Goal: Task Accomplishment & Management: Complete application form

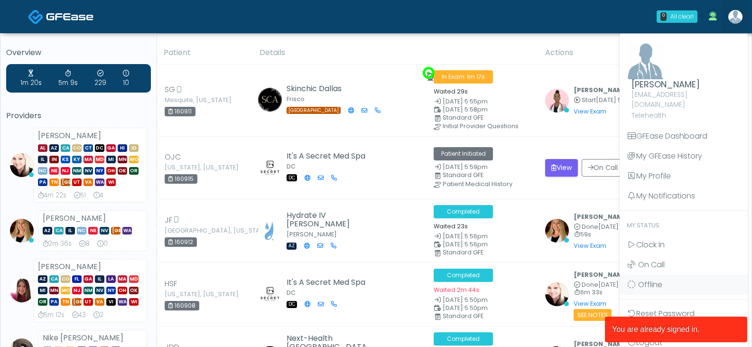
click at [647, 67] on img at bounding box center [646, 60] width 38 height 37
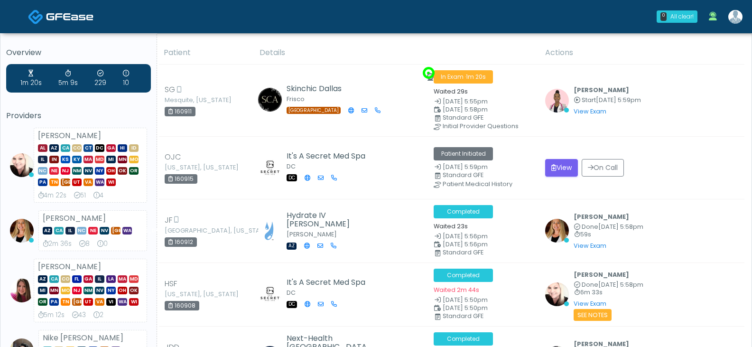
click at [731, 17] on img at bounding box center [736, 17] width 14 height 14
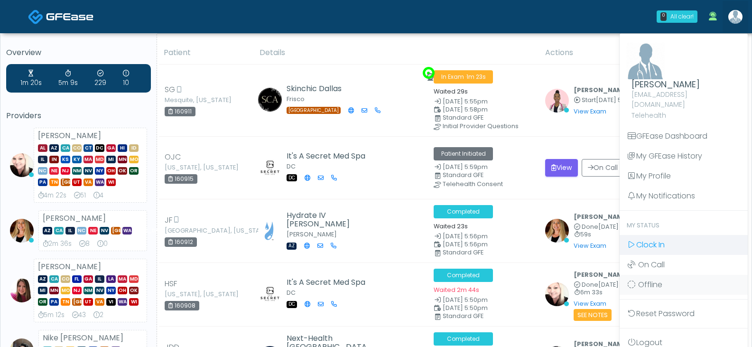
click at [644, 239] on span "Clock In" at bounding box center [651, 244] width 28 height 11
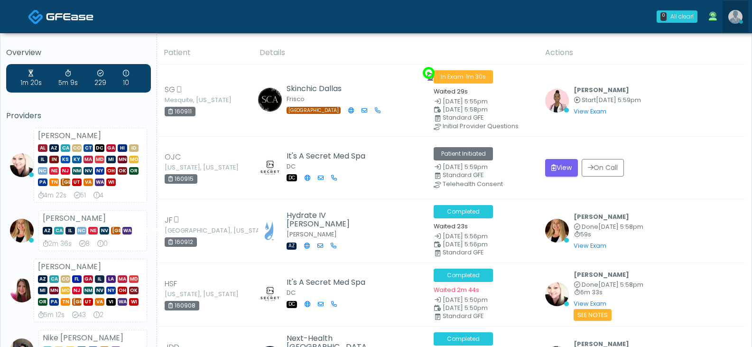
click at [733, 18] on img at bounding box center [736, 17] width 14 height 14
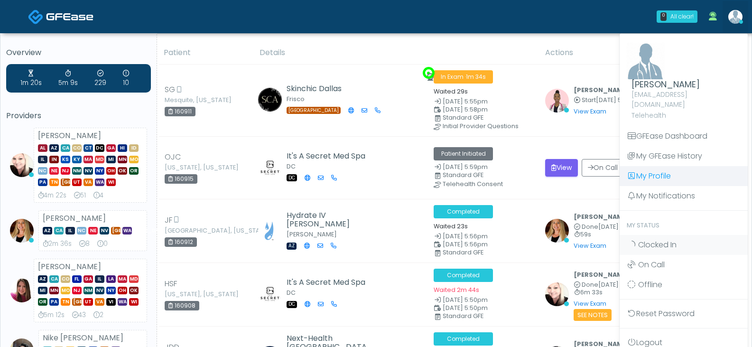
click at [656, 166] on link "My Profile" at bounding box center [684, 176] width 128 height 20
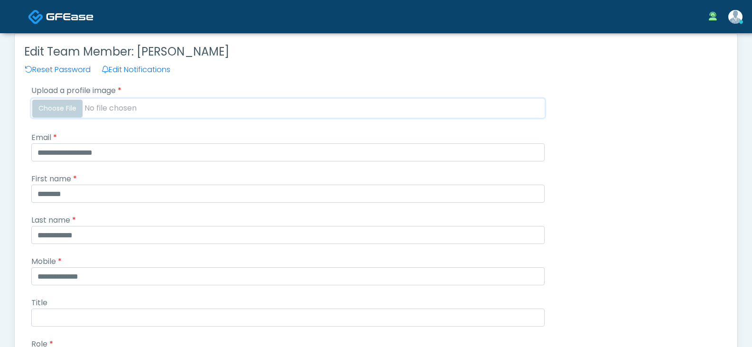
click at [59, 109] on input "Upload a profile image" at bounding box center [288, 108] width 514 height 19
click at [54, 106] on input "Upload a profile image" at bounding box center [288, 108] width 514 height 19
type input "**********"
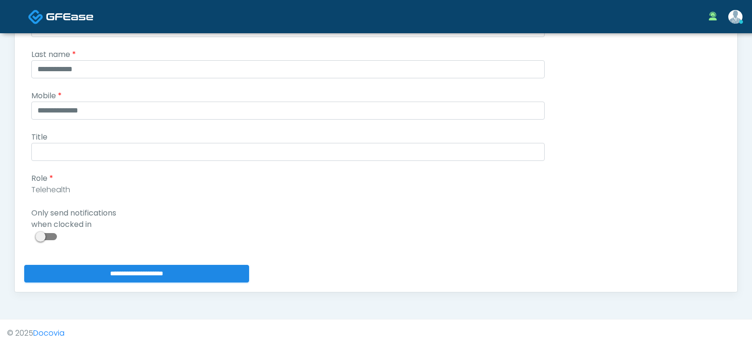
scroll to position [237, 0]
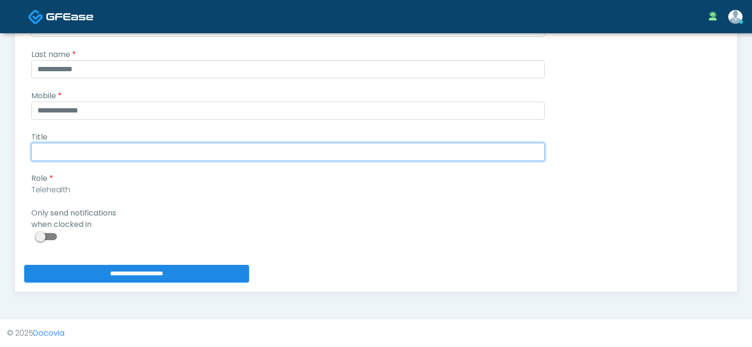
click at [97, 155] on input "Title" at bounding box center [288, 152] width 514 height 18
type input "**********"
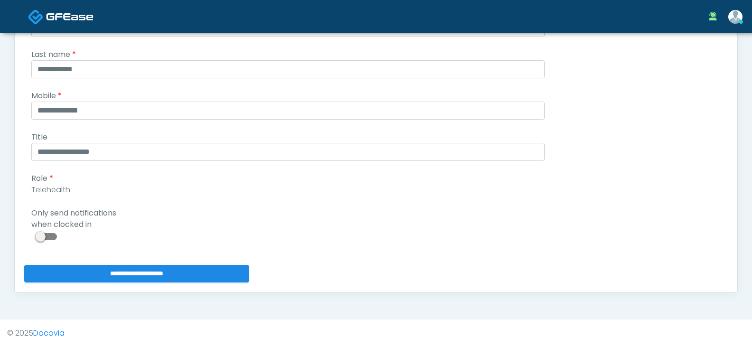
click at [47, 235] on span at bounding box center [47, 236] width 19 height 7
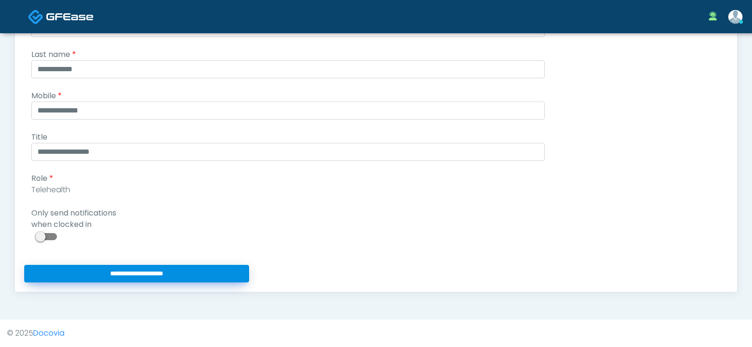
click at [156, 272] on input "**********" at bounding box center [136, 274] width 225 height 18
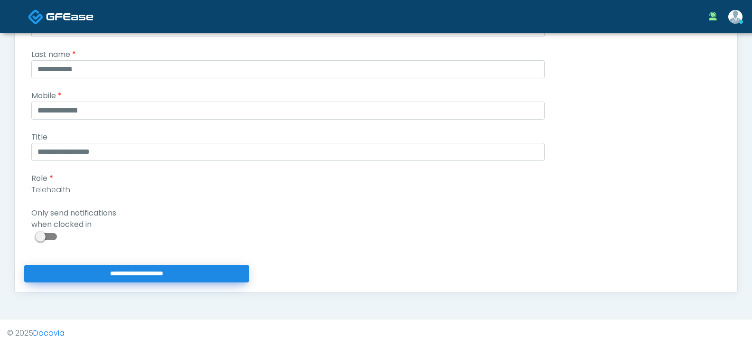
type input "**********"
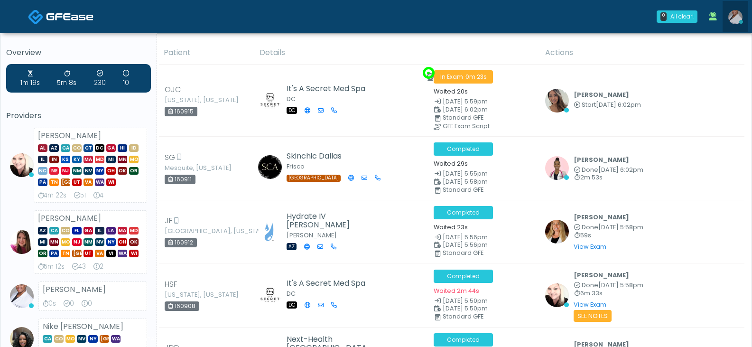
click at [736, 17] on img at bounding box center [736, 17] width 14 height 14
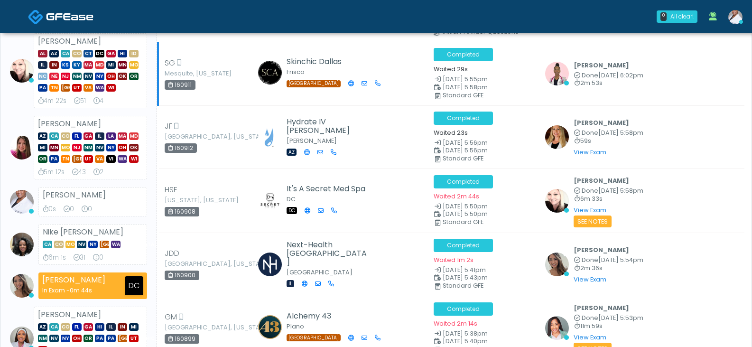
scroll to position [95, 0]
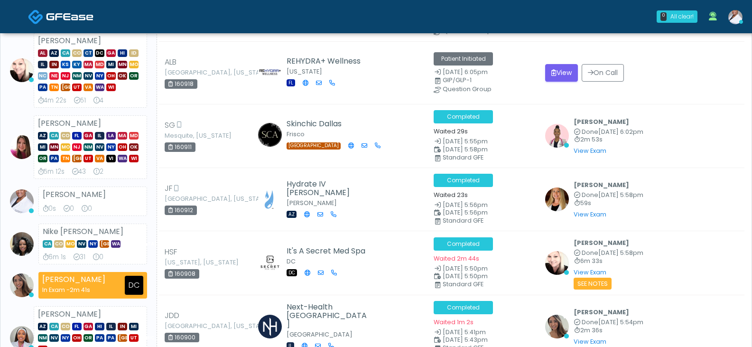
click at [737, 15] on img at bounding box center [736, 17] width 14 height 14
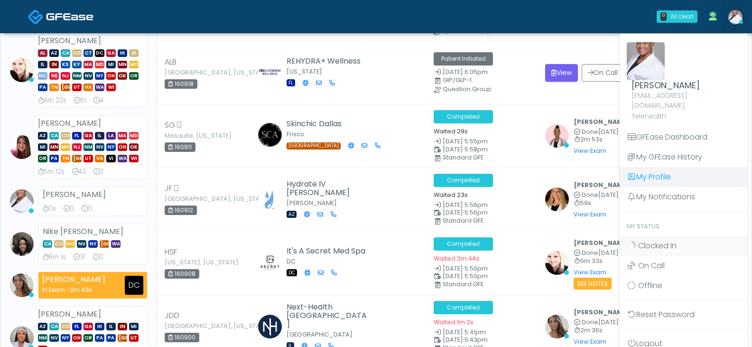
click at [645, 171] on link "My Profile" at bounding box center [684, 177] width 128 height 20
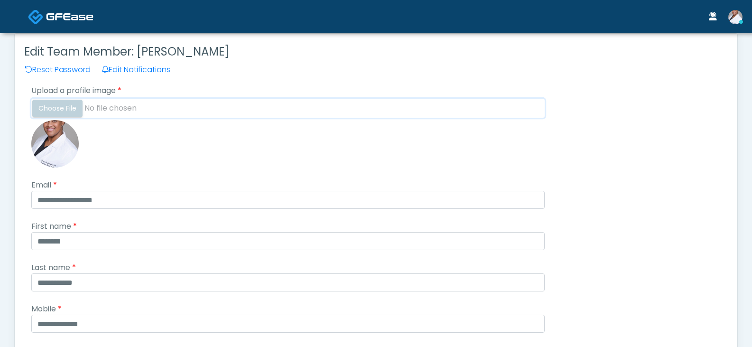
click at [68, 109] on input "Upload a profile image" at bounding box center [288, 108] width 514 height 19
click at [66, 107] on input "Upload a profile image" at bounding box center [288, 108] width 514 height 19
type input "**********"
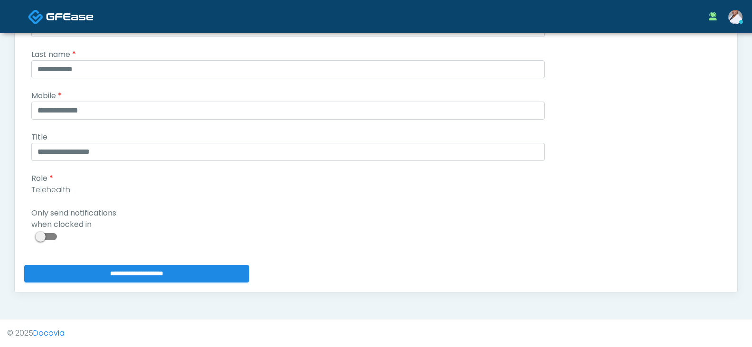
scroll to position [237, 0]
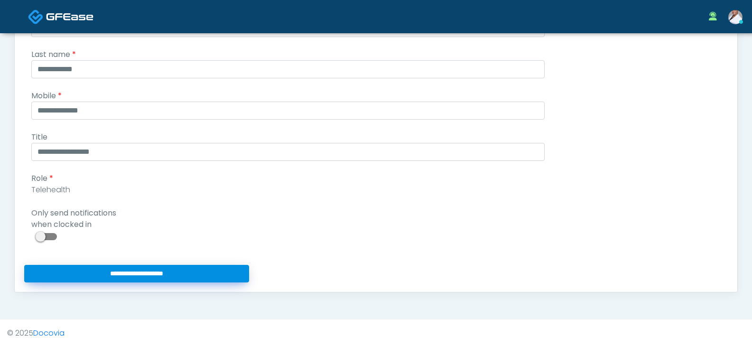
click at [102, 274] on input "**********" at bounding box center [136, 274] width 225 height 18
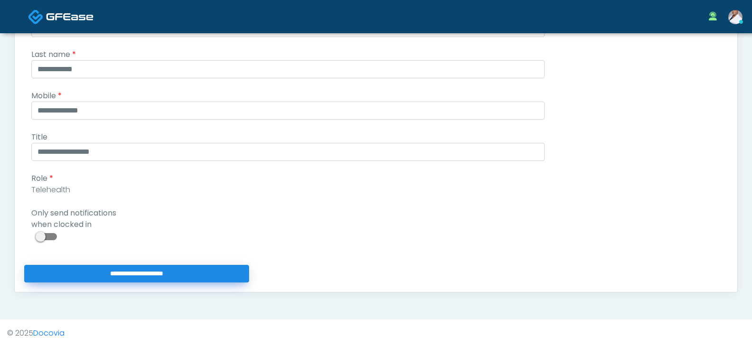
type input "**********"
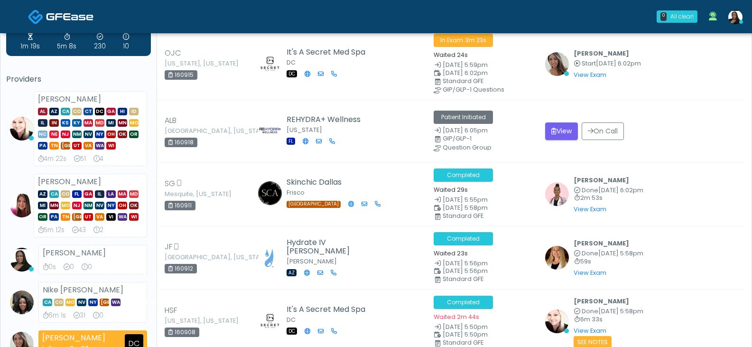
scroll to position [47, 0]
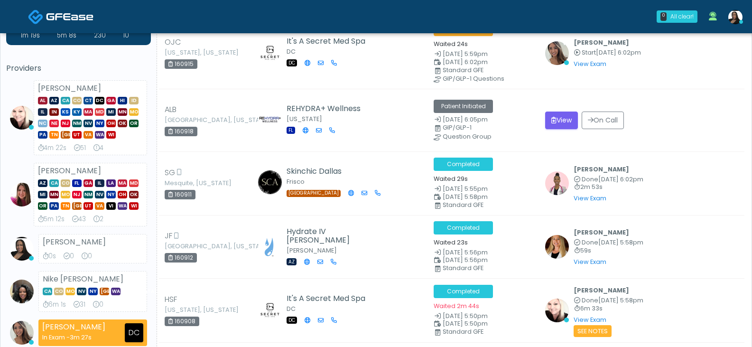
click at [733, 16] on img at bounding box center [736, 17] width 14 height 14
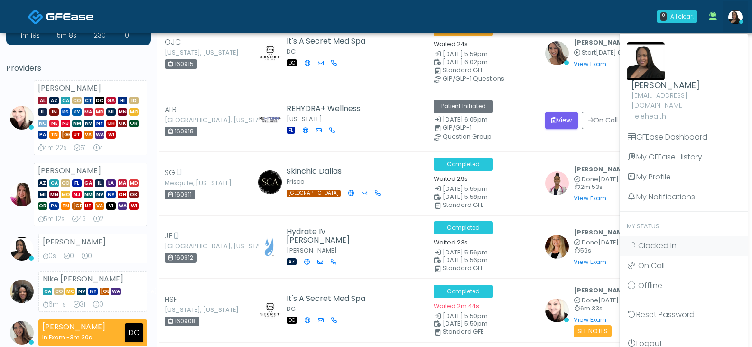
click at [505, 17] on div "0 All clear! All clear! Cynthia Petersen AL AZ CA CO CT DC GA HI ID IL IN KS KY…" at bounding box center [433, 16] width 631 height 31
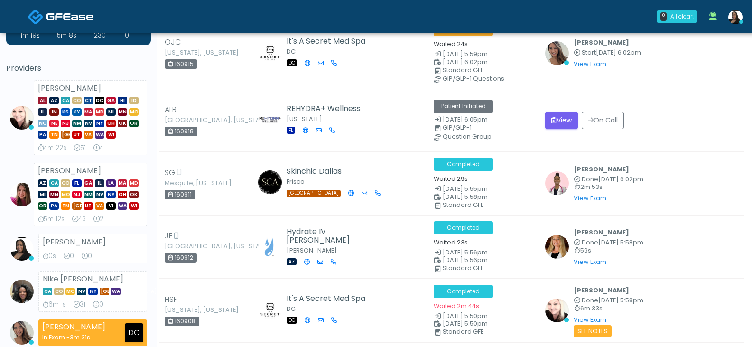
click at [21, 250] on img at bounding box center [22, 249] width 24 height 24
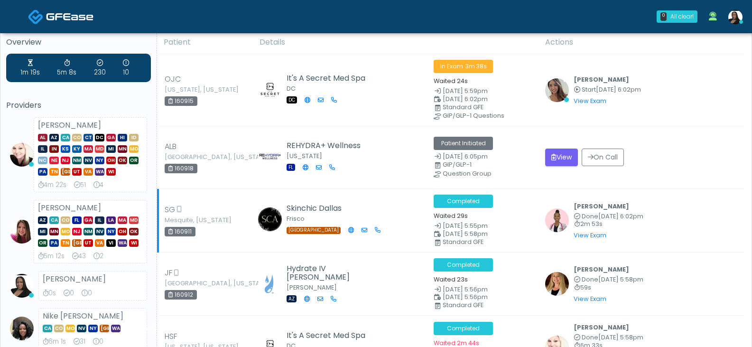
scroll to position [0, 0]
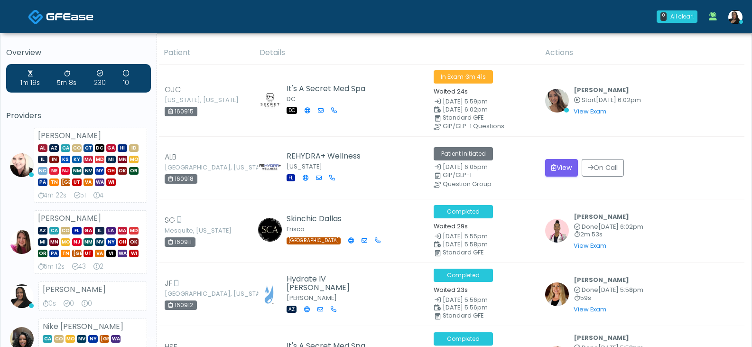
click at [716, 16] on icon at bounding box center [713, 16] width 8 height 9
click at [596, 6] on div "0 All clear! All clear! Cynthia Petersen AL AZ CA CO CT DC GA HI ID IL IN KS KY…" at bounding box center [433, 16] width 631 height 31
click at [496, 26] on div "0 All clear! All clear! Cynthia Petersen AL AZ CA CO CT DC GA HI ID IL IN KS KY…" at bounding box center [433, 16] width 631 height 31
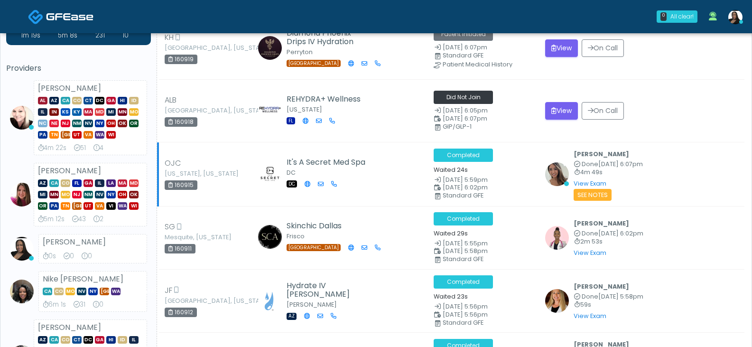
scroll to position [142, 0]
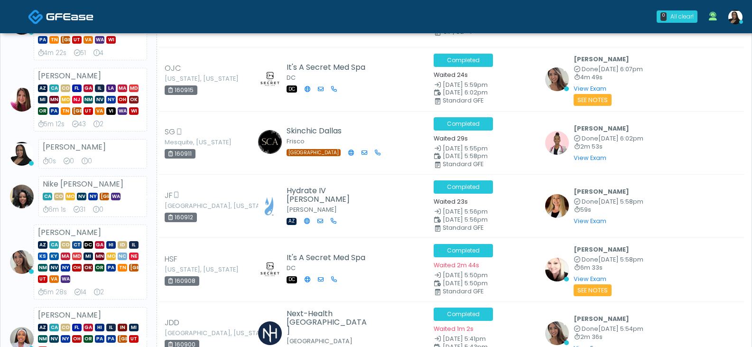
click at [732, 20] on img at bounding box center [736, 17] width 14 height 14
click at [678, 19] on div "0m 2s" at bounding box center [683, 16] width 21 height 9
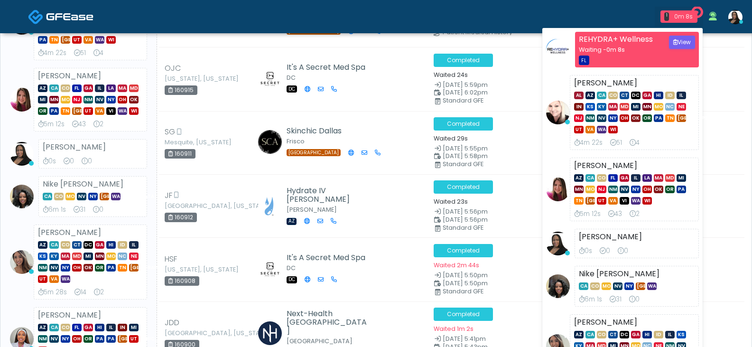
click at [366, 21] on div "1 0m 8s REHYDRA+ Wellness Waiting - 0m 8s FL View Cynthia Petersen AL AZ CA CO …" at bounding box center [433, 16] width 631 height 31
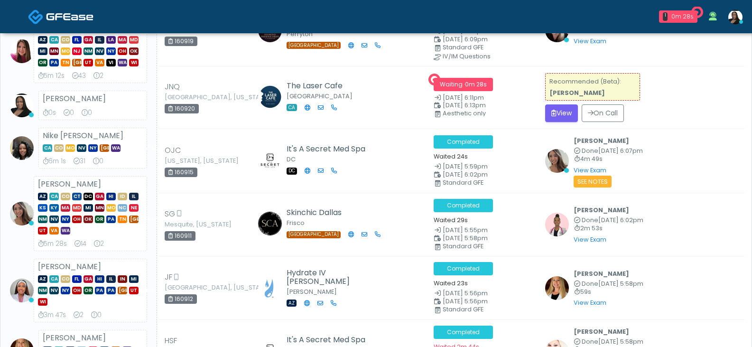
drag, startPoint x: 682, startPoint y: 0, endPoint x: 312, endPoint y: 0, distance: 369.3
click at [322, 4] on div "1 0m 28s The Laser Cafe Waiting - 0m 28s CA View Cynthia Petersen In Exam - 3m …" at bounding box center [433, 16] width 631 height 31
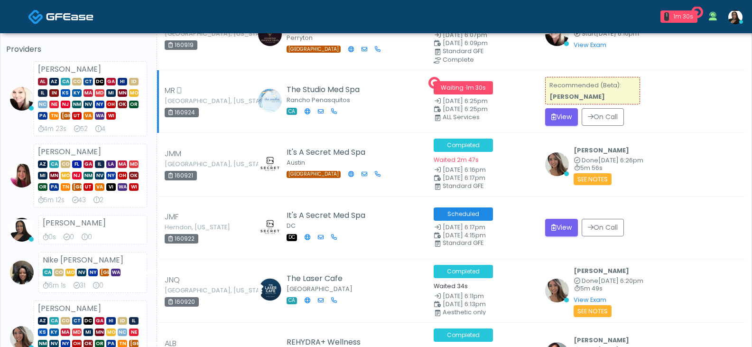
scroll to position [0, 0]
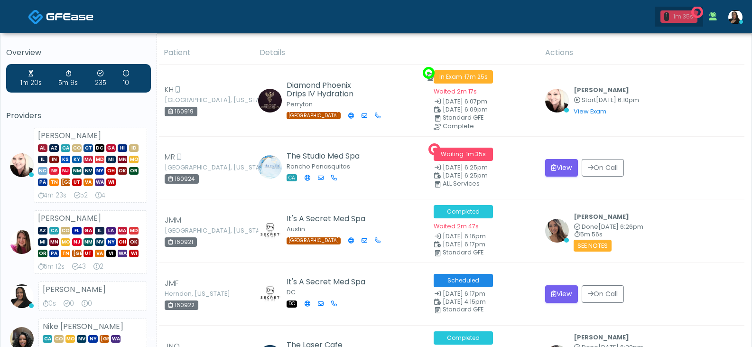
click at [683, 17] on div "1m 35s" at bounding box center [683, 16] width 21 height 9
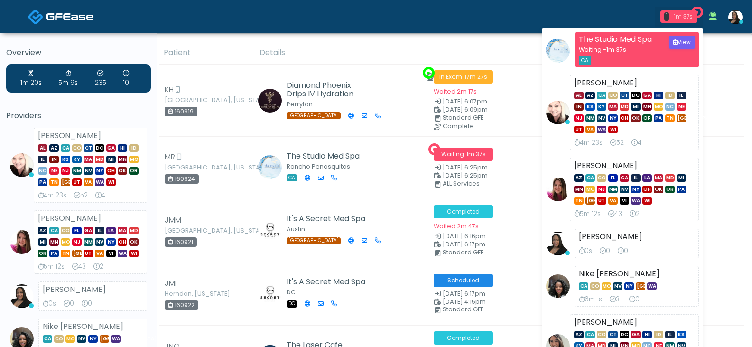
click at [683, 17] on div "1m 37s" at bounding box center [683, 16] width 21 height 9
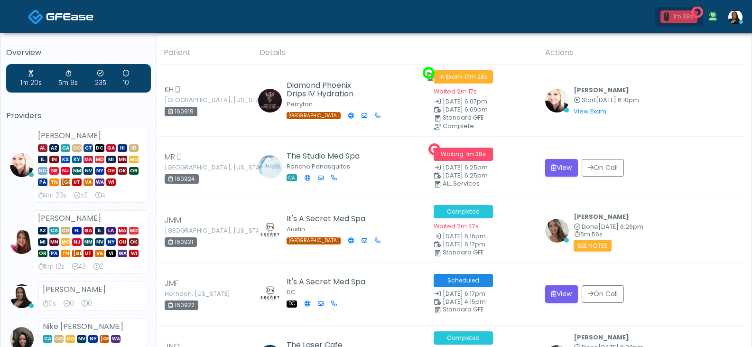
click at [683, 17] on div "1m 38s" at bounding box center [683, 16] width 21 height 9
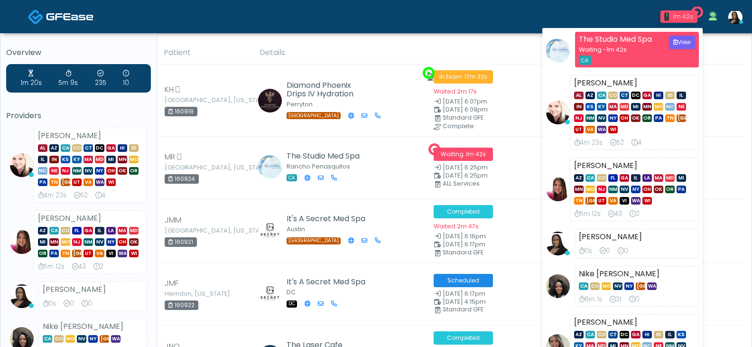
click at [683, 17] on div "1m 42s" at bounding box center [683, 16] width 21 height 9
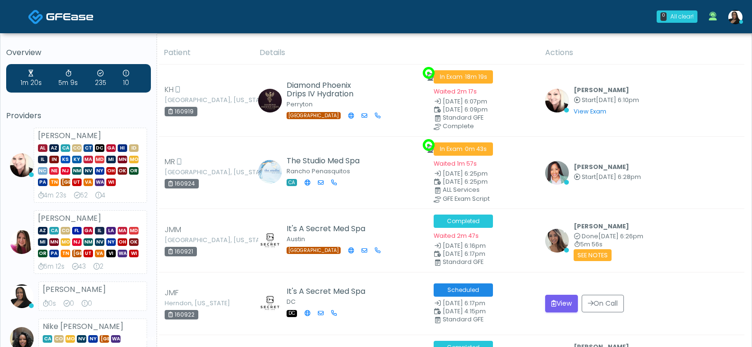
click at [127, 77] on div "10" at bounding box center [126, 78] width 6 height 19
click at [125, 73] on icon at bounding box center [126, 73] width 6 height 6
click at [150, 52] on h5 "Overview" at bounding box center [78, 52] width 145 height 9
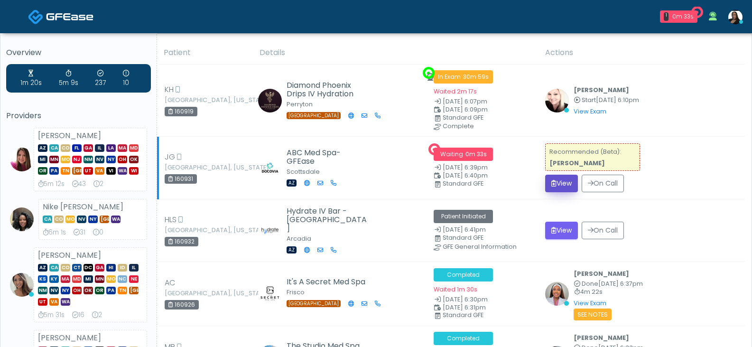
click at [560, 186] on button "View" at bounding box center [561, 184] width 33 height 18
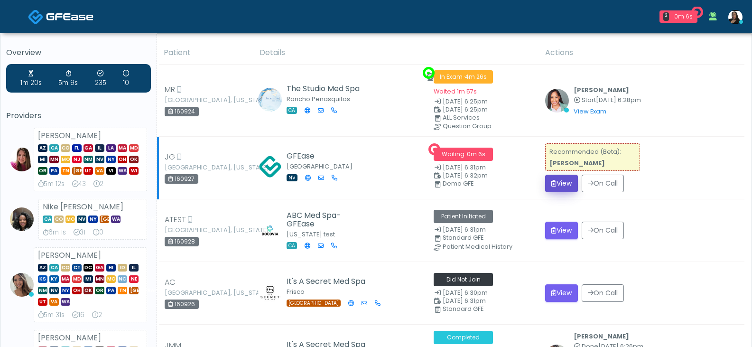
click at [560, 183] on button "View" at bounding box center [561, 184] width 33 height 18
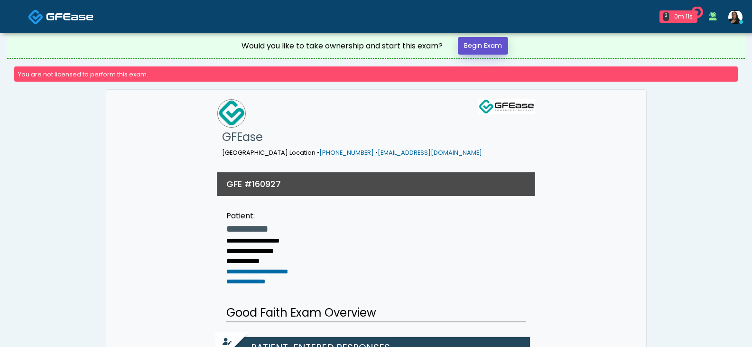
click at [480, 38] on link "Begin Exam" at bounding box center [483, 46] width 50 height 18
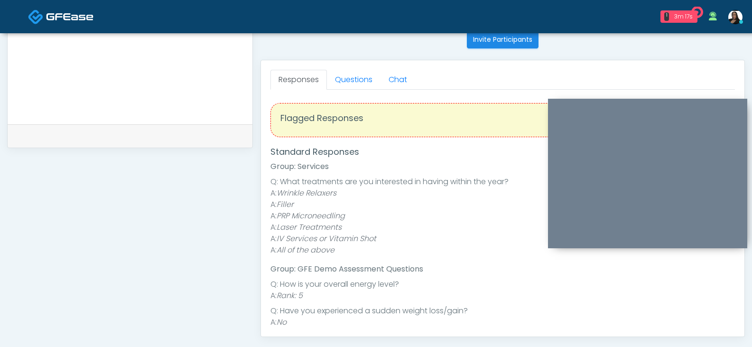
scroll to position [427, 0]
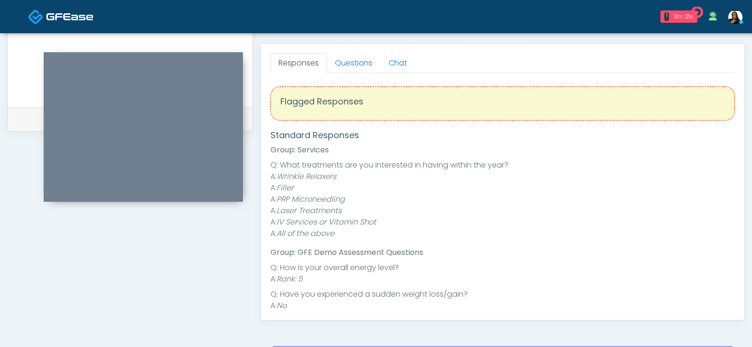
drag, startPoint x: 664, startPoint y: 105, endPoint x: 159, endPoint y: 59, distance: 506.7
click at [159, 59] on div at bounding box center [143, 127] width 199 height 150
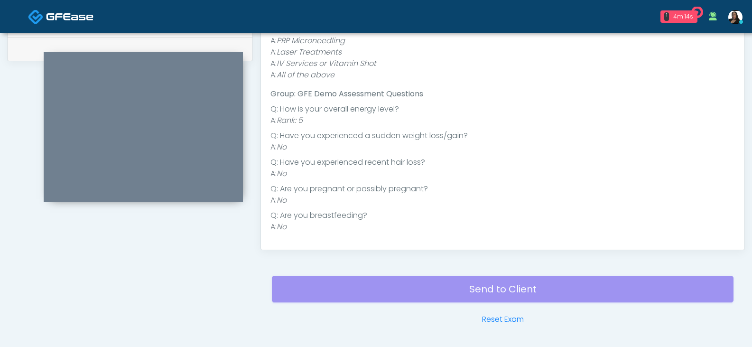
scroll to position [528, 0]
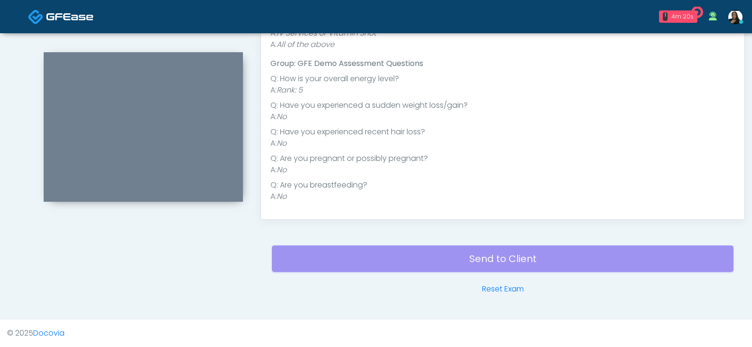
click at [522, 266] on div "Send to Client Reset Exam" at bounding box center [503, 264] width 462 height 61
click at [510, 253] on div "Send to Client Reset Exam" at bounding box center [503, 264] width 462 height 61
click at [509, 263] on div "Send to Client Reset Exam" at bounding box center [503, 264] width 462 height 61
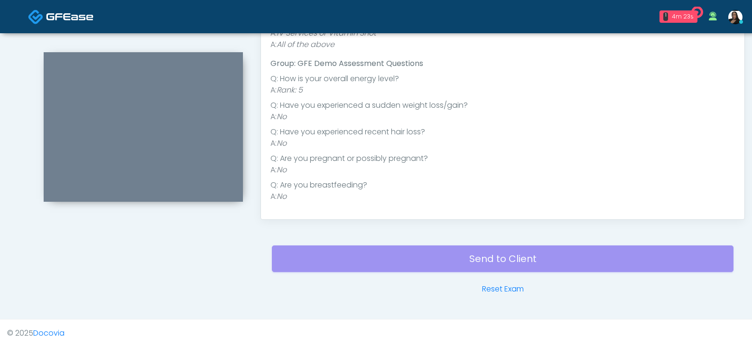
click at [556, 258] on div "Send to Client Reset Exam" at bounding box center [503, 264] width 462 height 61
click at [558, 258] on div "Send to Client Reset Exam" at bounding box center [503, 264] width 462 height 61
click at [509, 262] on div "Send to Client Reset Exam" at bounding box center [503, 264] width 462 height 61
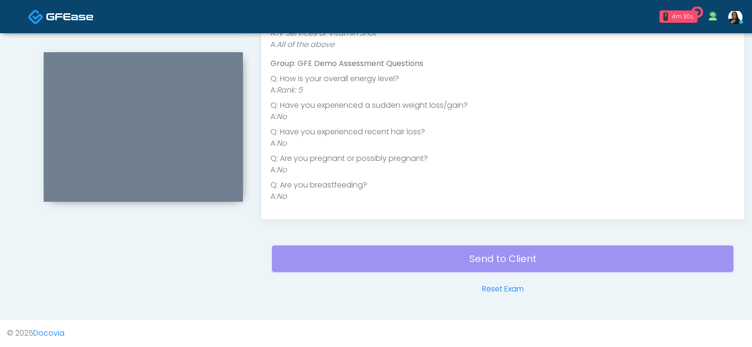
click at [573, 283] on div "Send to Client Reset Exam" at bounding box center [503, 264] width 462 height 61
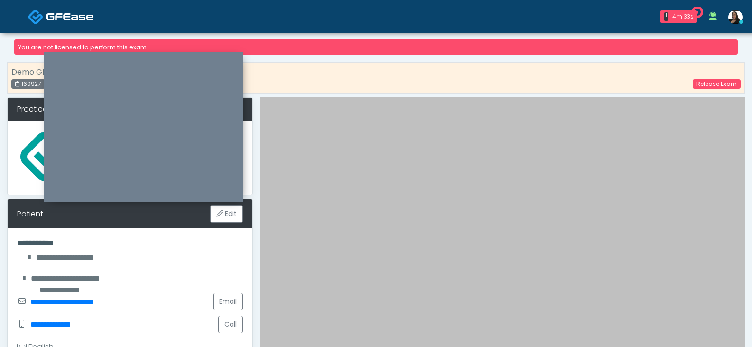
scroll to position [0, 0]
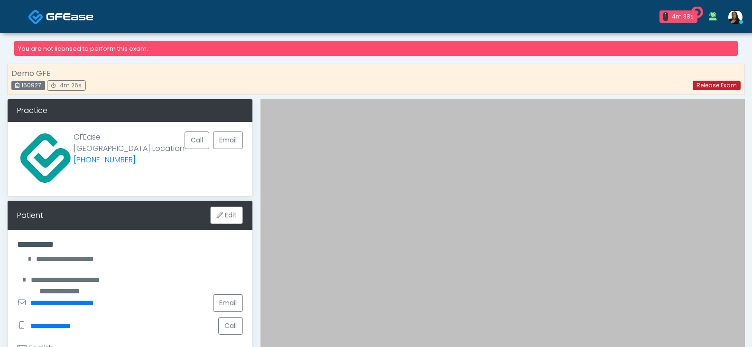
click at [713, 87] on link "Release Exam" at bounding box center [717, 85] width 48 height 9
click at [711, 86] on link "Release Exam" at bounding box center [717, 85] width 48 height 9
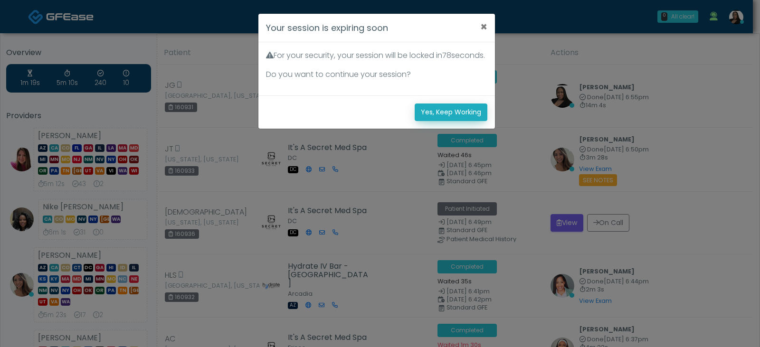
click at [441, 121] on button "Yes, Keep Working" at bounding box center [450, 112] width 73 height 18
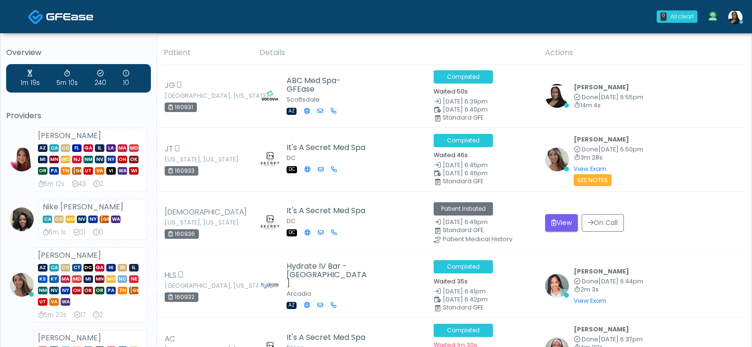
click at [736, 17] on img at bounding box center [736, 17] width 14 height 14
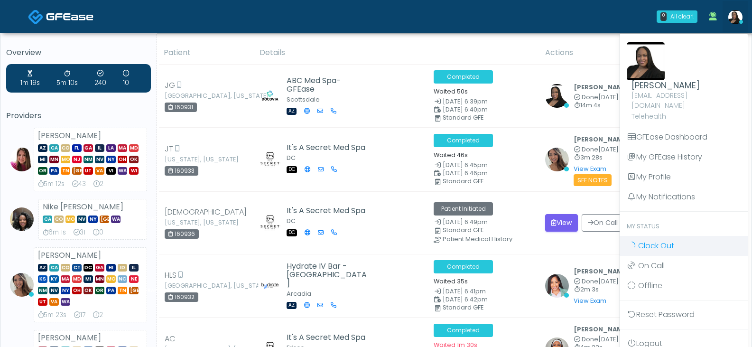
click at [659, 240] on span "Clock Out" at bounding box center [656, 245] width 36 height 11
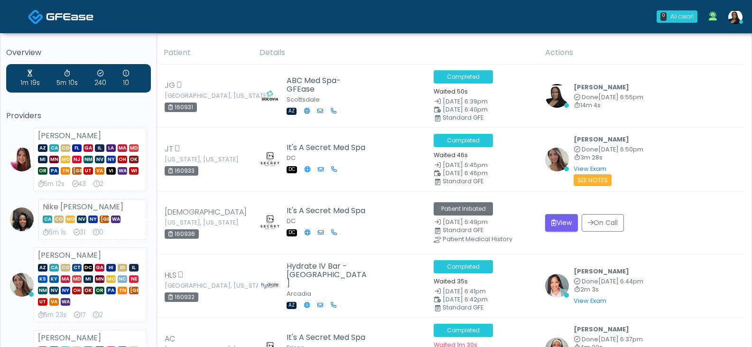
click at [735, 19] on img at bounding box center [736, 17] width 14 height 14
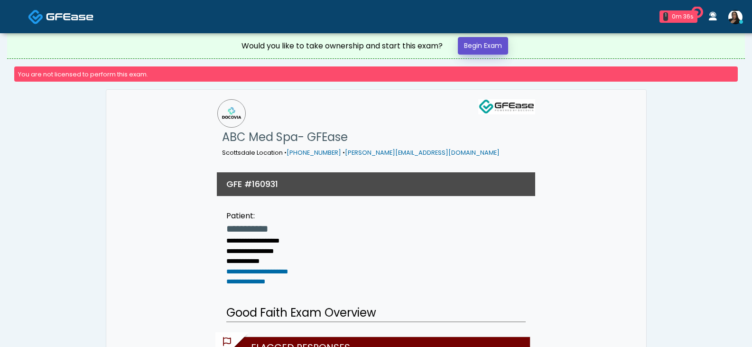
click at [492, 42] on link "Begin Exam" at bounding box center [483, 46] width 50 height 18
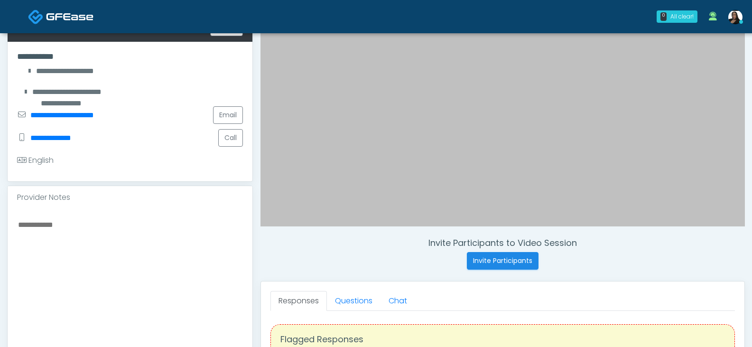
scroll to position [291, 0]
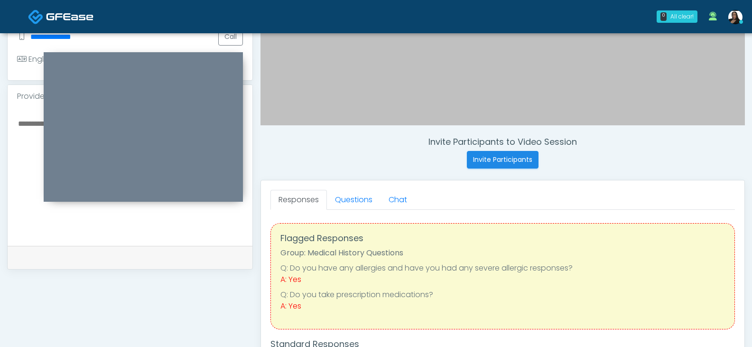
click at [19, 151] on textarea at bounding box center [130, 175] width 226 height 116
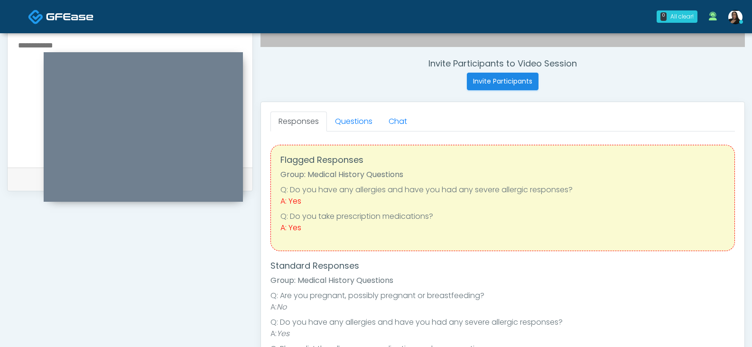
scroll to position [380, 0]
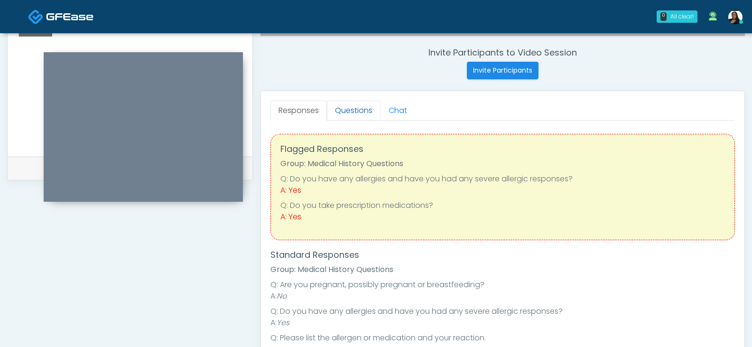
click at [351, 110] on link "Questions" at bounding box center [354, 111] width 54 height 20
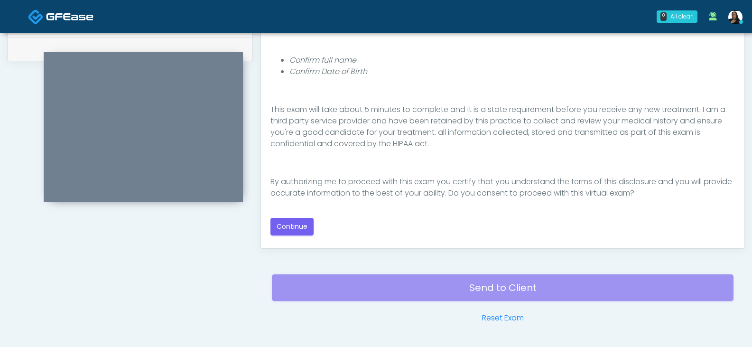
scroll to position [515, 0]
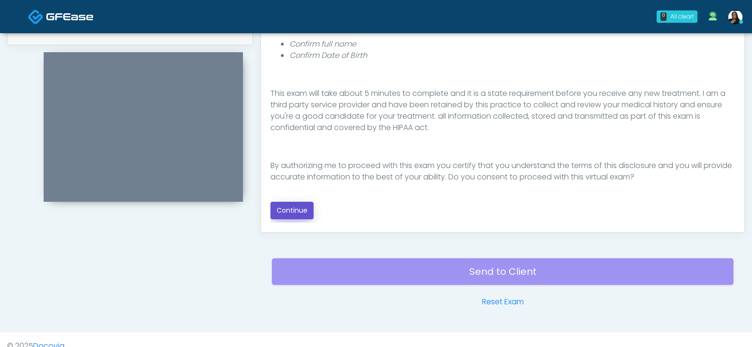
click at [299, 214] on button "Continue" at bounding box center [292, 211] width 43 height 18
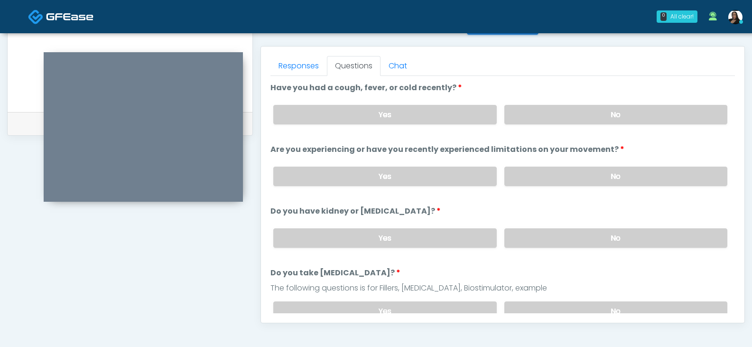
scroll to position [432, 0]
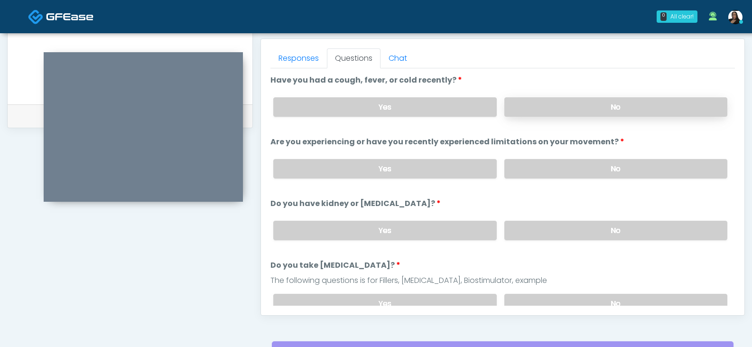
click at [546, 107] on label "No" at bounding box center [616, 106] width 223 height 19
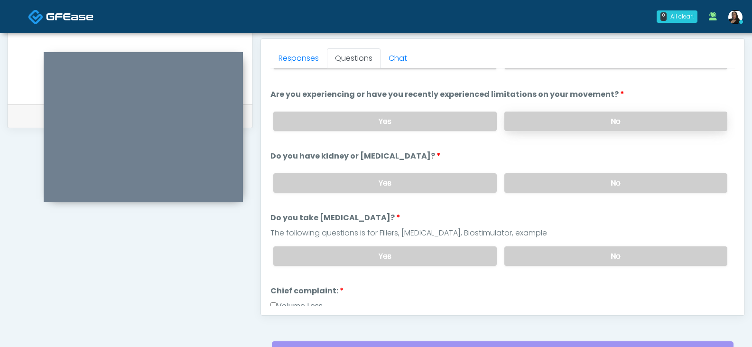
click at [552, 122] on label "No" at bounding box center [616, 121] width 223 height 19
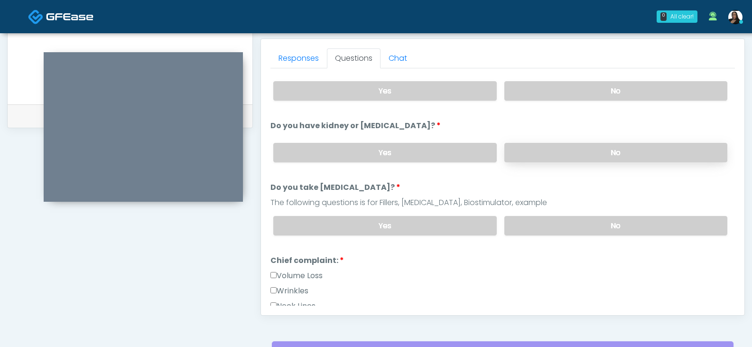
scroll to position [95, 0]
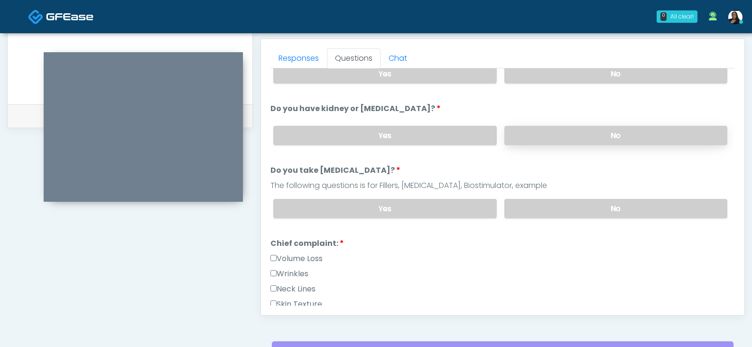
click at [556, 142] on label "No" at bounding box center [616, 135] width 223 height 19
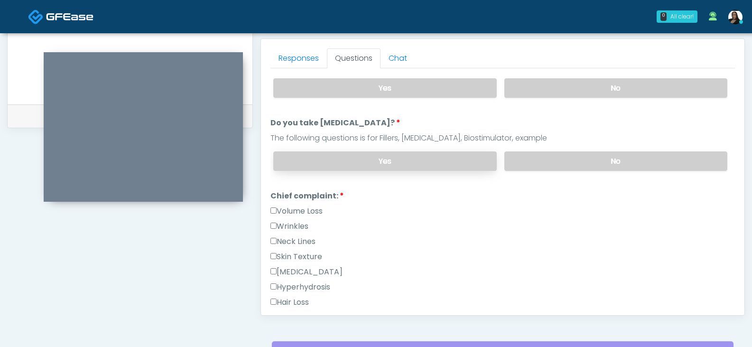
click at [395, 163] on label "Yes" at bounding box center [384, 160] width 223 height 19
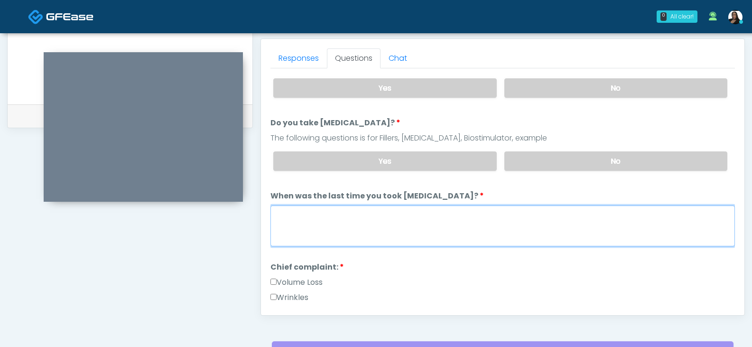
click at [332, 224] on textarea "When was the last time you took [MEDICAL_DATA]?" at bounding box center [503, 226] width 465 height 41
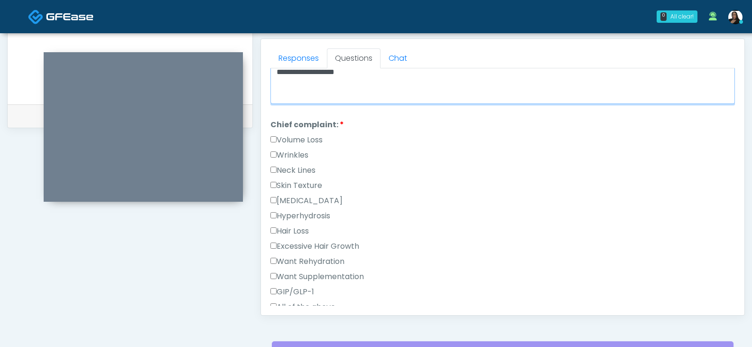
scroll to position [332, 0]
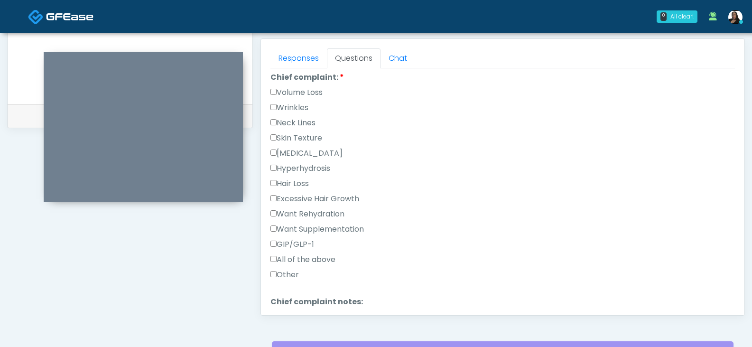
type textarea "**********"
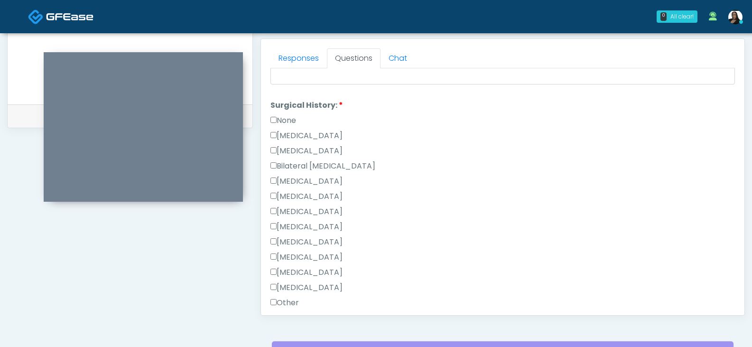
scroll to position [617, 0]
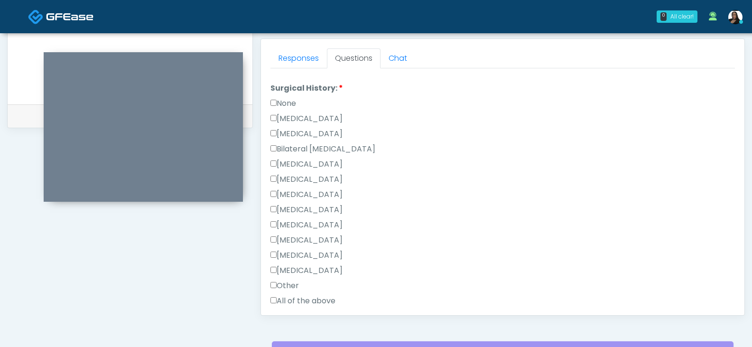
click at [272, 98] on label "None" at bounding box center [284, 103] width 26 height 11
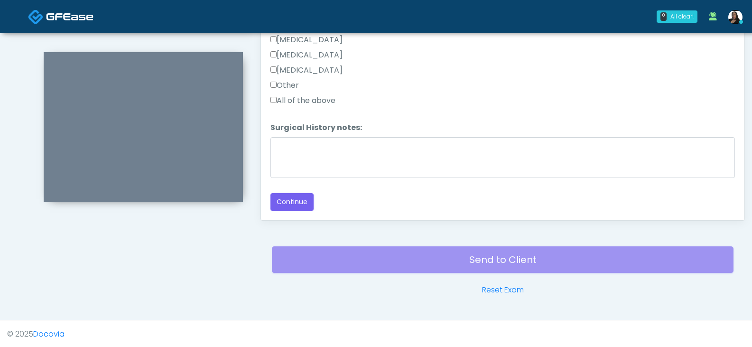
scroll to position [528, 0]
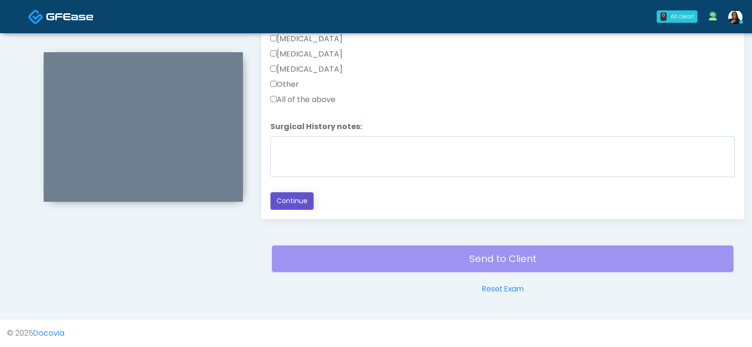
click at [292, 201] on button "Continue" at bounding box center [292, 201] width 43 height 18
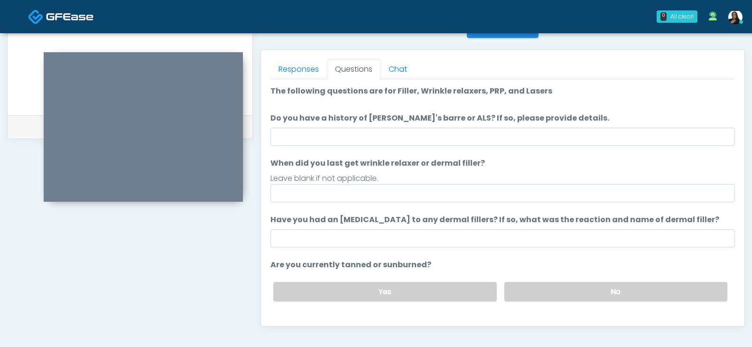
scroll to position [425, 0]
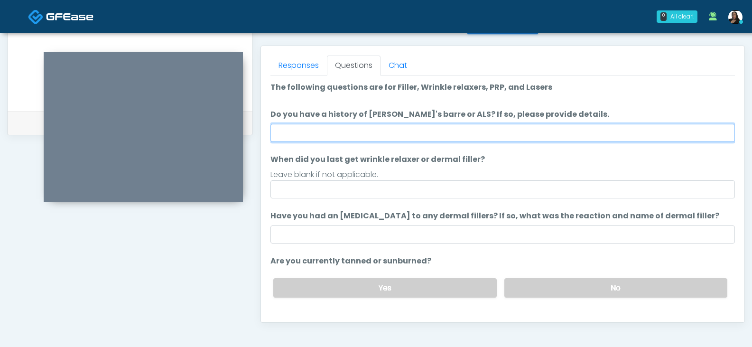
click at [435, 132] on input "Do you have a history of [PERSON_NAME]'s barre or ALS? If so, please provide de…" at bounding box center [503, 133] width 465 height 18
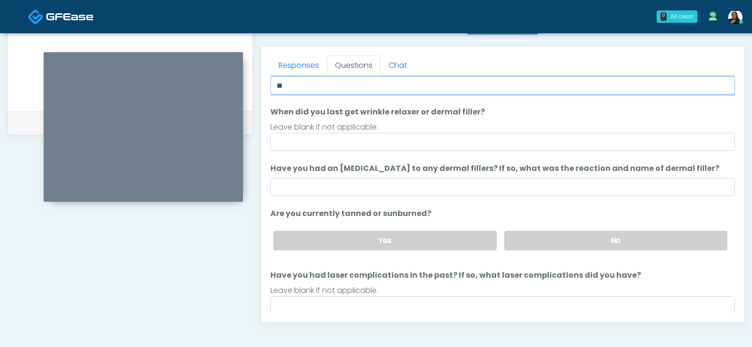
type input "**"
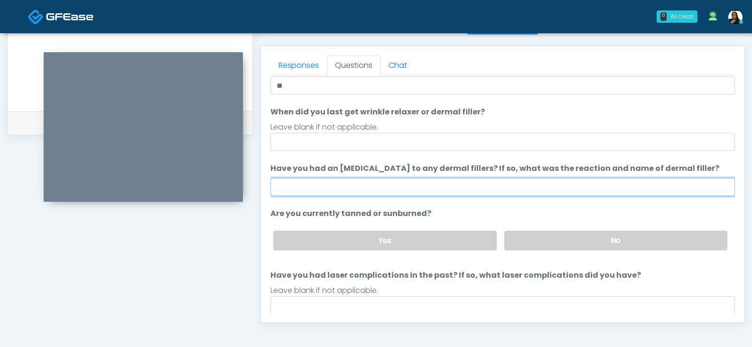
click at [292, 185] on input "Have you had an [MEDICAL_DATA] to any dermal fillers? If so, what was the react…" at bounding box center [503, 187] width 465 height 18
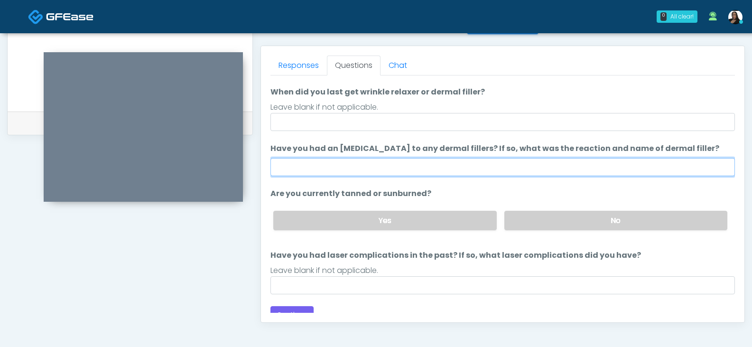
scroll to position [78, 0]
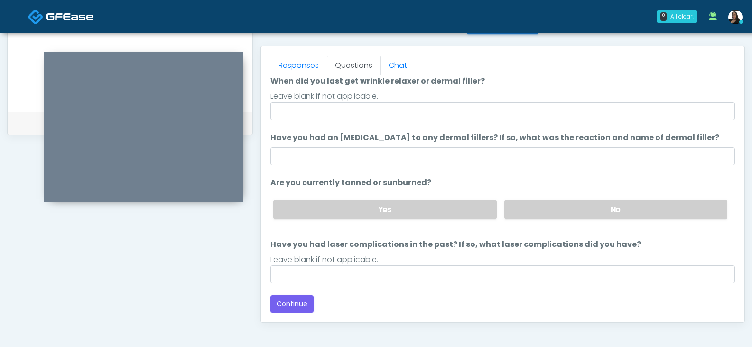
drag, startPoint x: 535, startPoint y: 220, endPoint x: 534, endPoint y: 225, distance: 5.2
click at [535, 220] on div "Yes No" at bounding box center [500, 209] width 469 height 35
click at [542, 204] on label "No" at bounding box center [616, 209] width 223 height 19
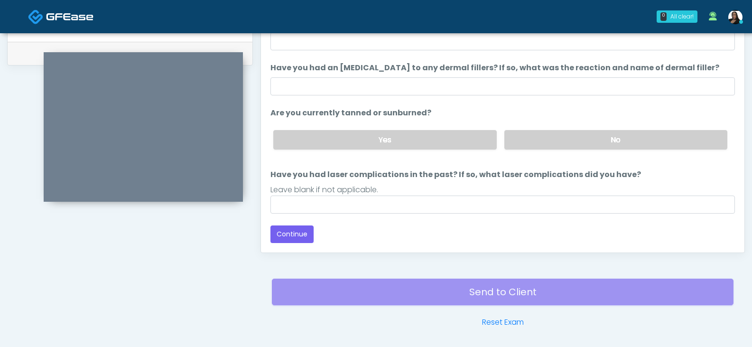
scroll to position [520, 0]
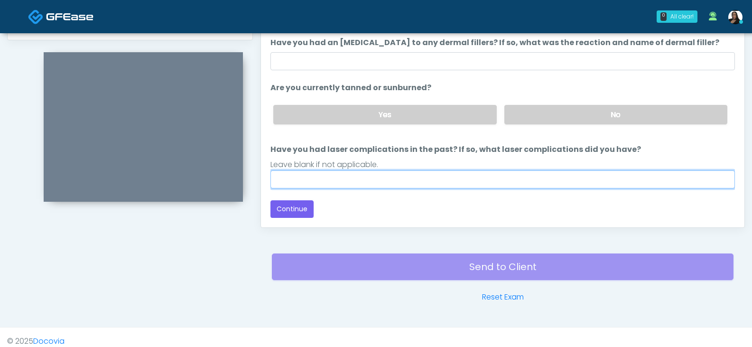
click at [324, 178] on input "Have you had laser complications in the past? If so, what laser complications d…" at bounding box center [503, 179] width 465 height 18
type input "**********"
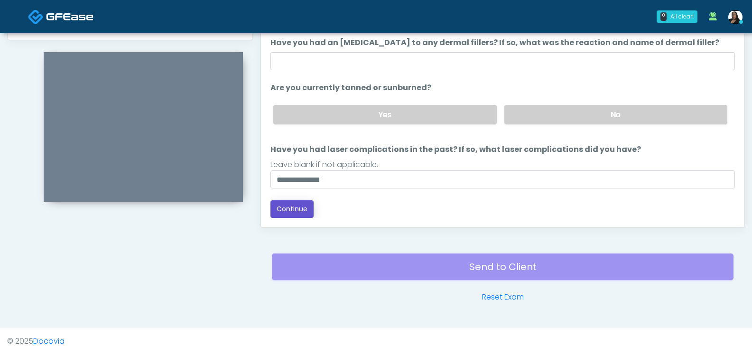
click at [292, 210] on button "Continue" at bounding box center [292, 209] width 43 height 18
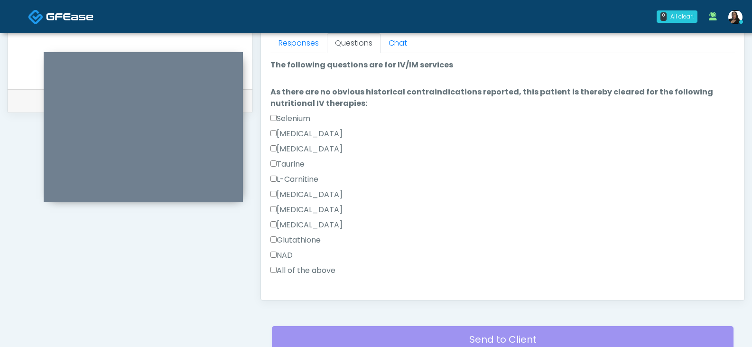
scroll to position [452, 0]
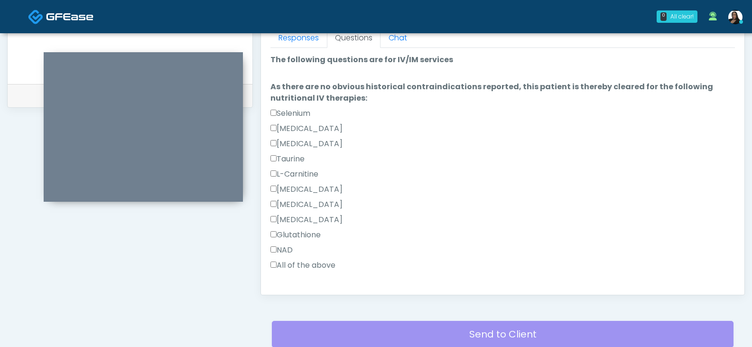
click at [282, 249] on label "NAD" at bounding box center [282, 249] width 22 height 11
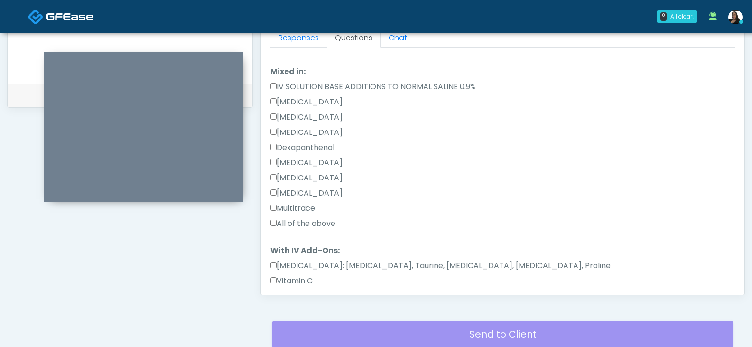
scroll to position [237, 0]
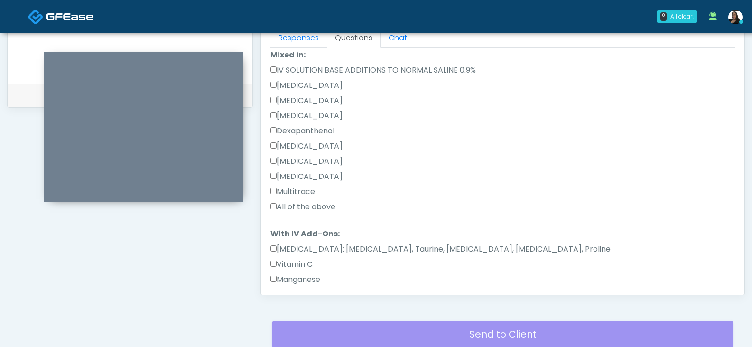
click at [298, 207] on label "All of the above" at bounding box center [303, 206] width 65 height 11
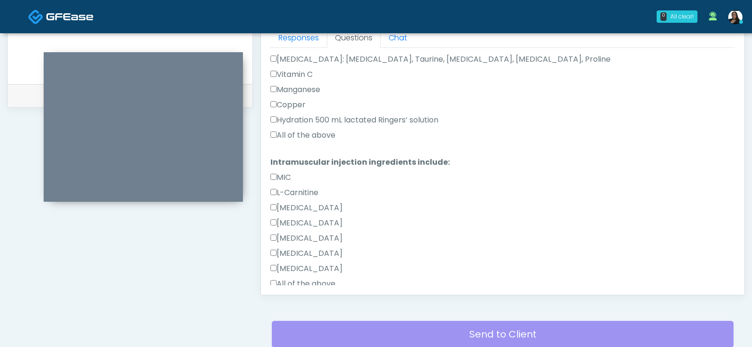
scroll to position [465, 0]
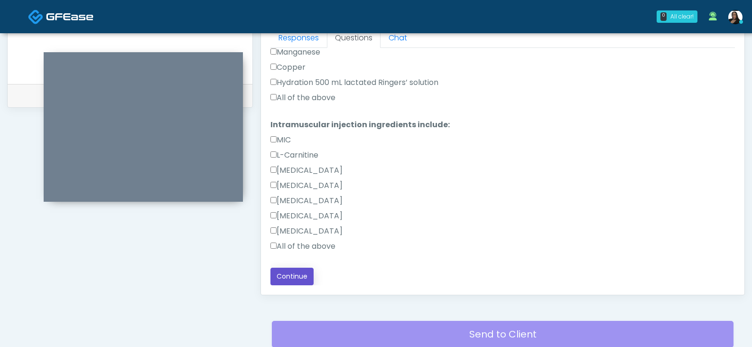
click at [290, 280] on button "Continue" at bounding box center [292, 277] width 43 height 18
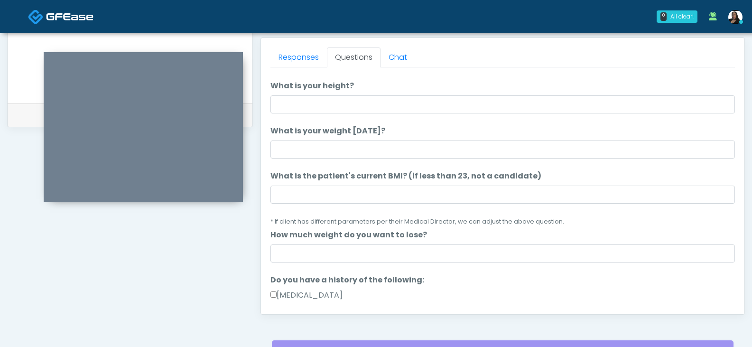
scroll to position [0, 0]
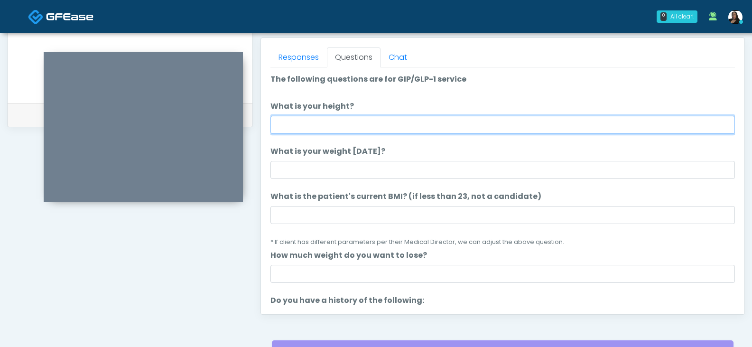
click at [363, 130] on input "What is your height?" at bounding box center [503, 125] width 465 height 18
type input "*****"
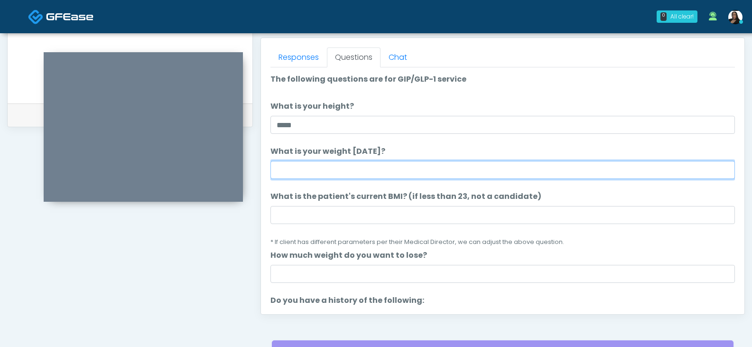
click at [327, 174] on input "What is your weight [DATE]?" at bounding box center [503, 170] width 465 height 18
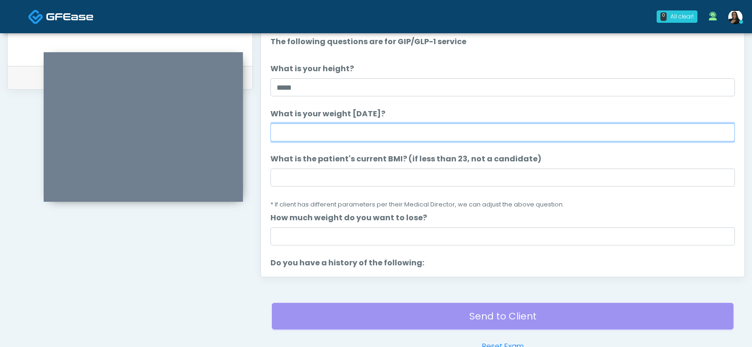
scroll to position [474, 0]
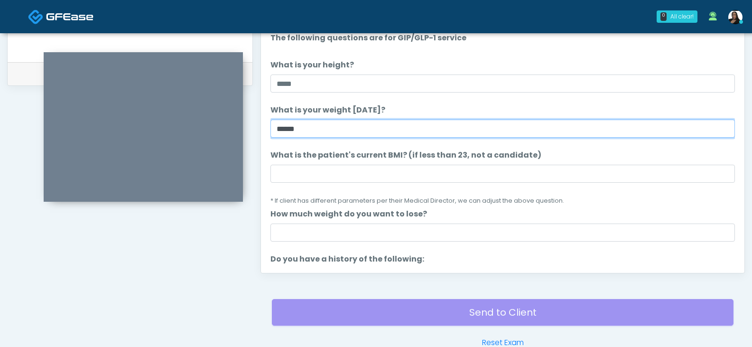
type input "******"
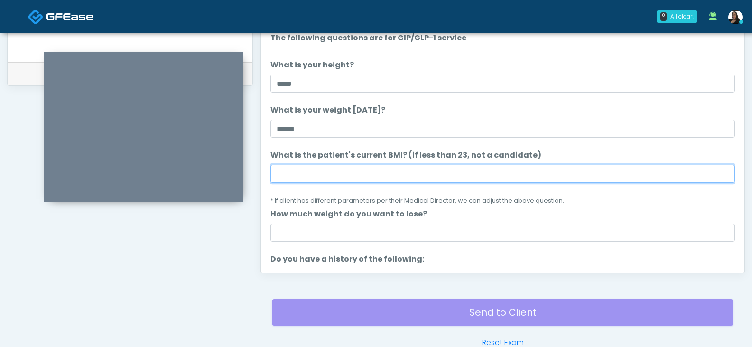
click at [413, 176] on input "What is the patient's current BMI? (if less than 23, not a candidate)" at bounding box center [503, 174] width 465 height 18
type input "****"
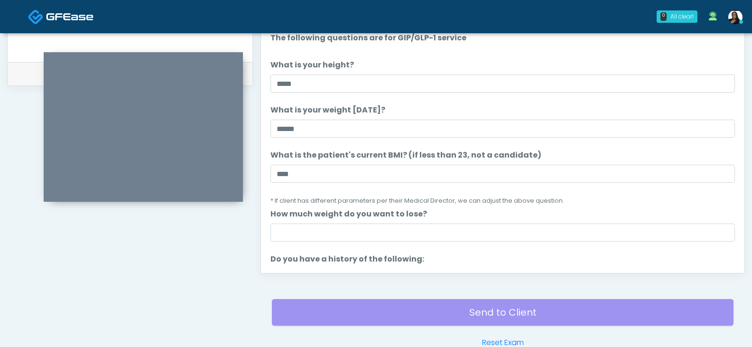
click at [321, 197] on small "* If client has different parameters per their Medical Director, we can adjust …" at bounding box center [418, 201] width 294 height 8
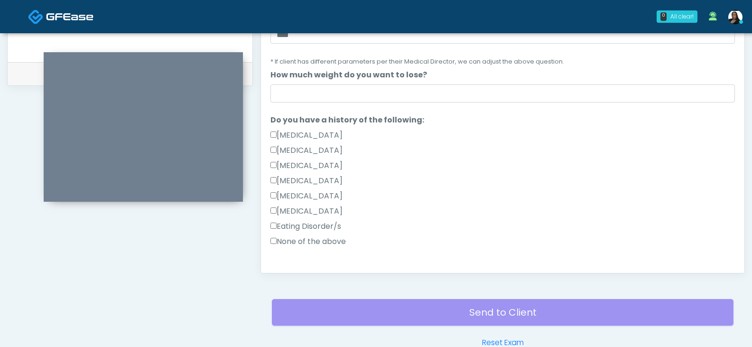
scroll to position [142, 0]
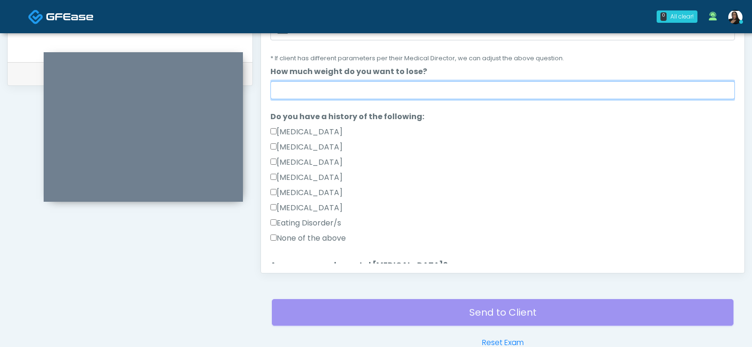
click at [358, 87] on input "How much weight do you want to lose?" at bounding box center [503, 90] width 465 height 18
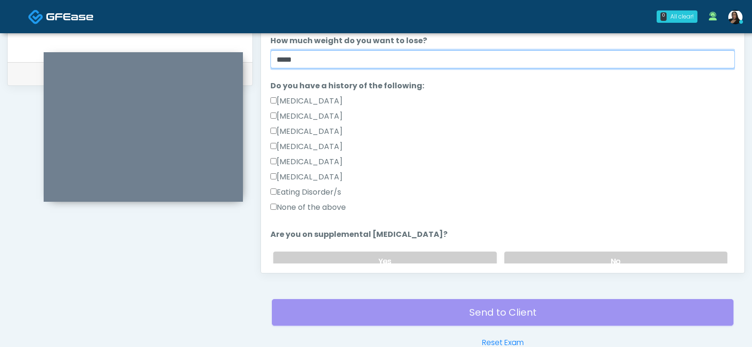
scroll to position [190, 0]
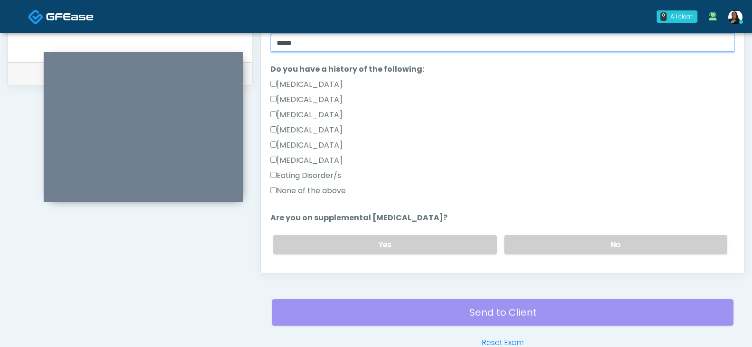
type input "*****"
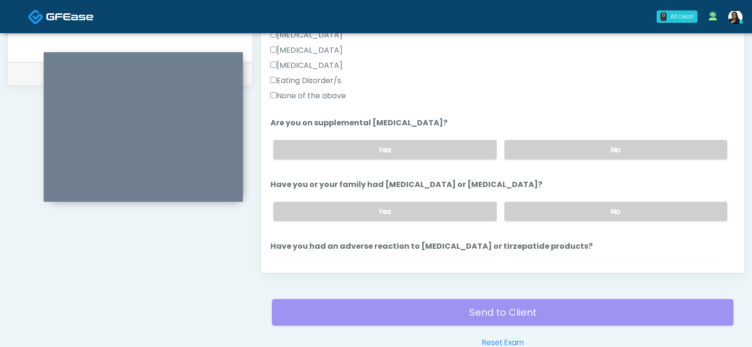
scroll to position [332, 0]
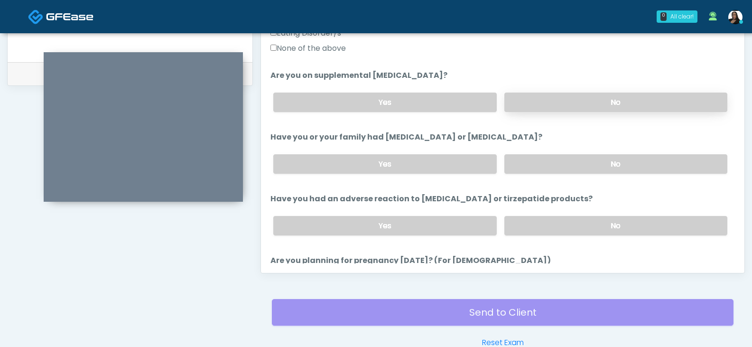
click at [526, 100] on label "No" at bounding box center [616, 102] width 223 height 19
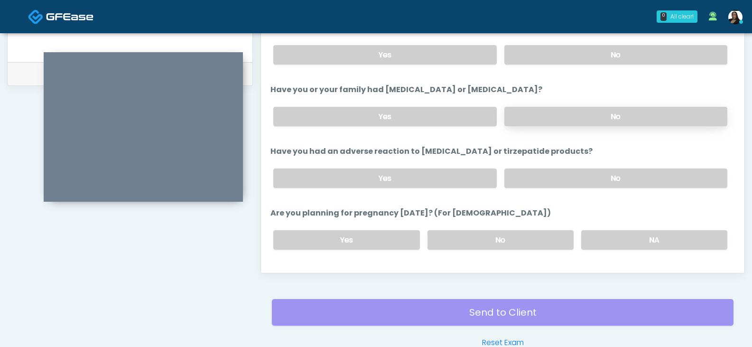
click at [530, 114] on label "No" at bounding box center [616, 116] width 223 height 19
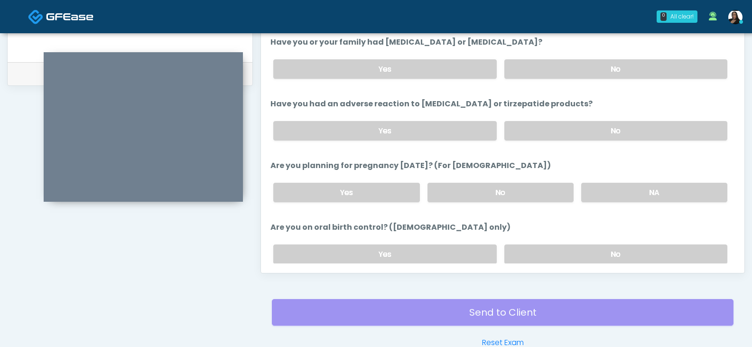
scroll to position [475, 0]
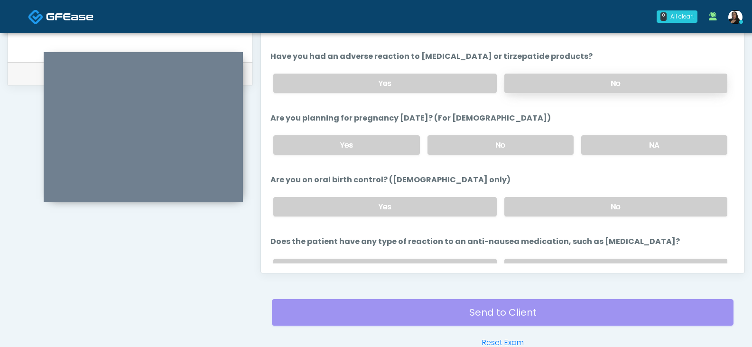
click at [565, 79] on label "No" at bounding box center [616, 83] width 223 height 19
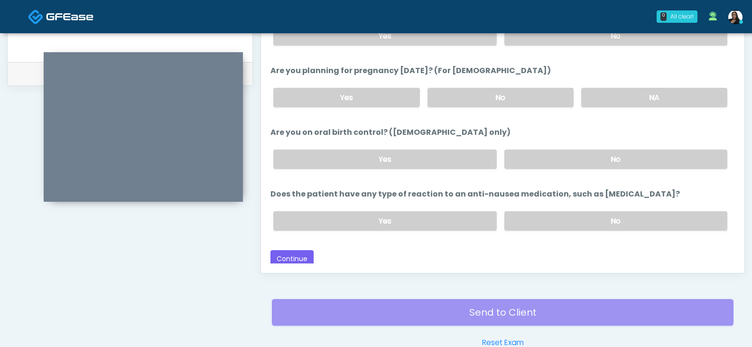
click at [620, 110] on div "Yes No NA" at bounding box center [500, 97] width 469 height 35
click at [618, 99] on label "NA" at bounding box center [655, 97] width 146 height 19
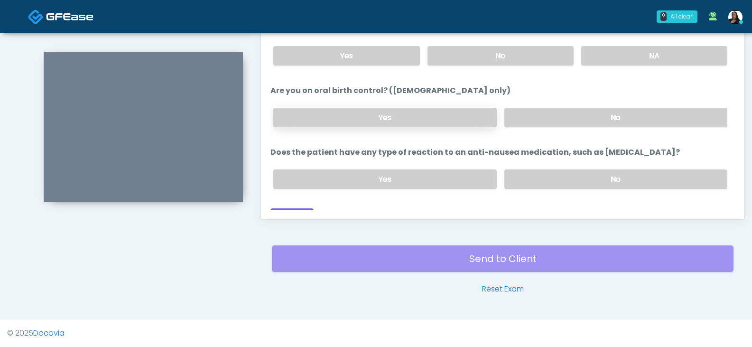
scroll to position [526, 0]
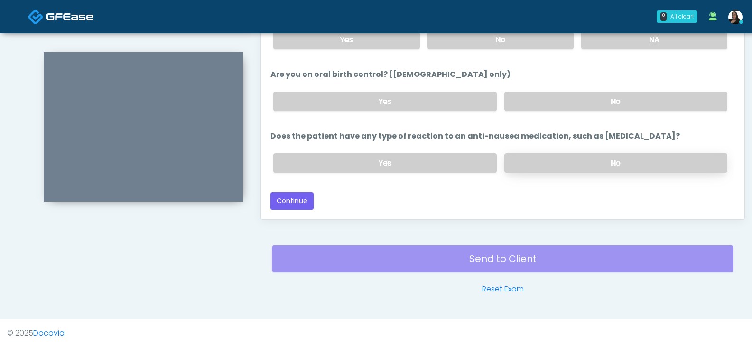
click at [556, 164] on label "No" at bounding box center [616, 162] width 223 height 19
click at [300, 204] on button "Continue" at bounding box center [292, 201] width 43 height 18
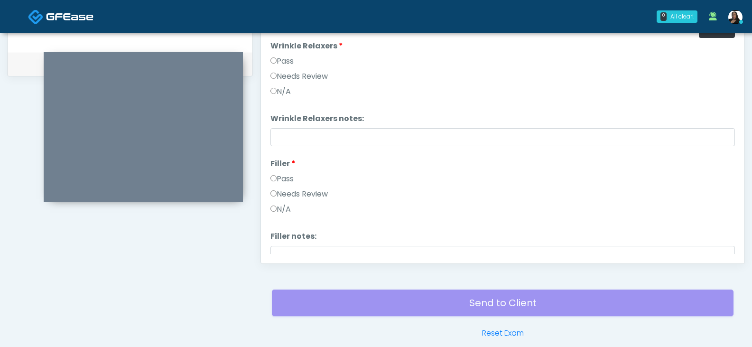
scroll to position [47, 0]
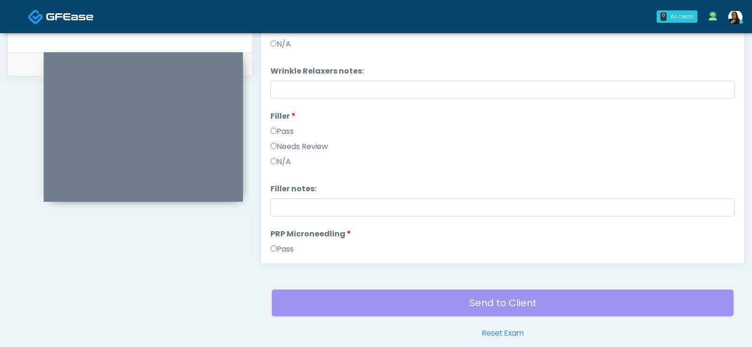
click at [273, 127] on label "Pass" at bounding box center [282, 131] width 23 height 11
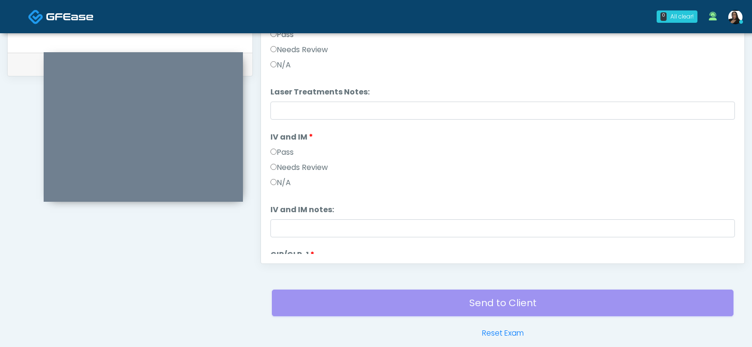
scroll to position [427, 0]
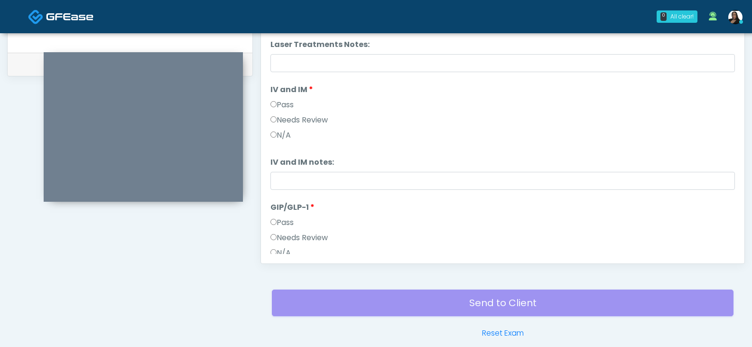
click at [279, 105] on label "Pass" at bounding box center [282, 104] width 23 height 11
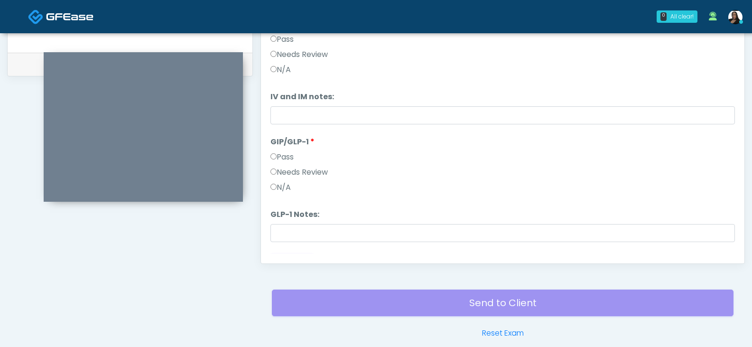
scroll to position [510, 0]
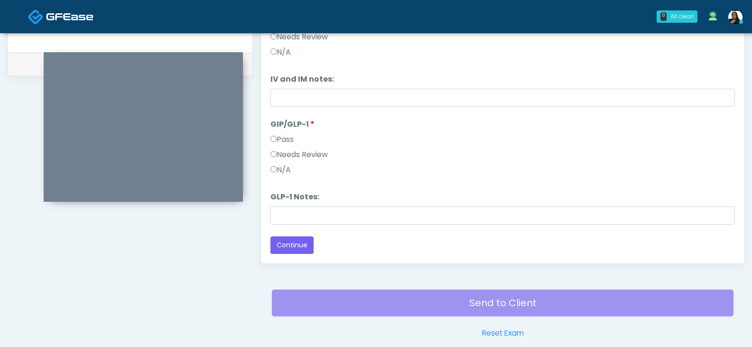
click at [284, 137] on label "Pass" at bounding box center [282, 139] width 23 height 11
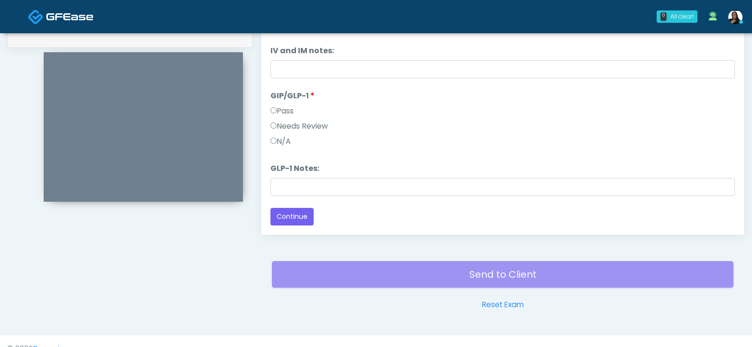
scroll to position [528, 0]
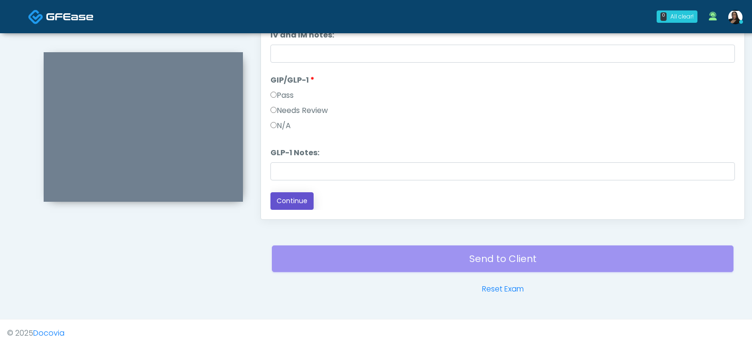
click at [294, 201] on button "Continue" at bounding box center [292, 201] width 43 height 18
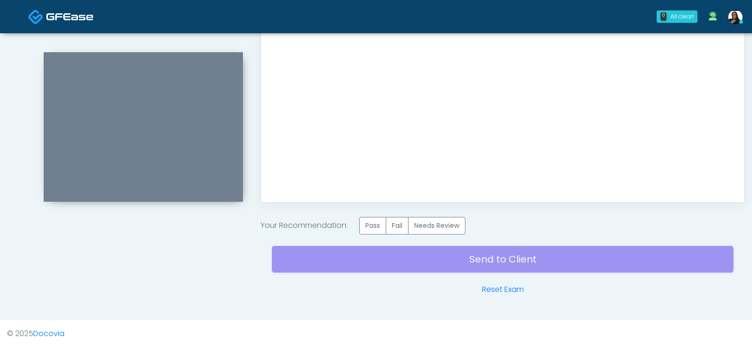
scroll to position [545, 0]
click at [376, 226] on label "Pass" at bounding box center [372, 225] width 27 height 18
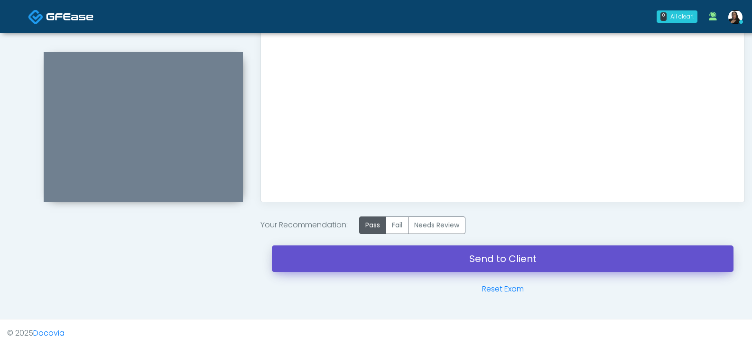
drag, startPoint x: 563, startPoint y: 253, endPoint x: 421, endPoint y: 46, distance: 251.0
click at [563, 253] on link "Send to Client" at bounding box center [503, 258] width 462 height 27
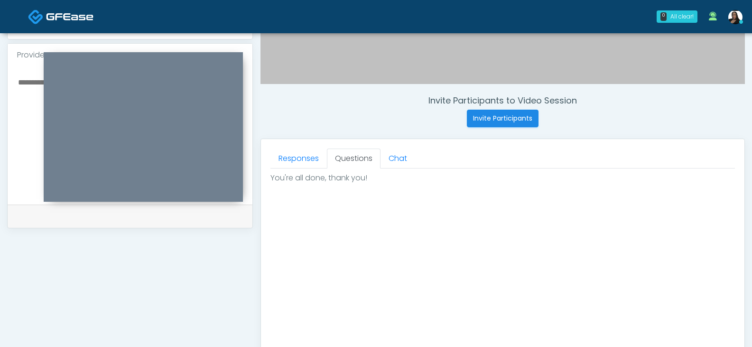
scroll to position [308, 0]
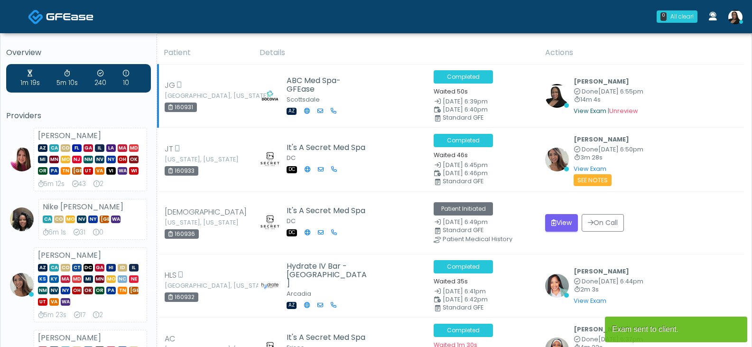
click at [584, 111] on link "View Exam" at bounding box center [590, 111] width 33 height 8
